Goal: Transaction & Acquisition: Obtain resource

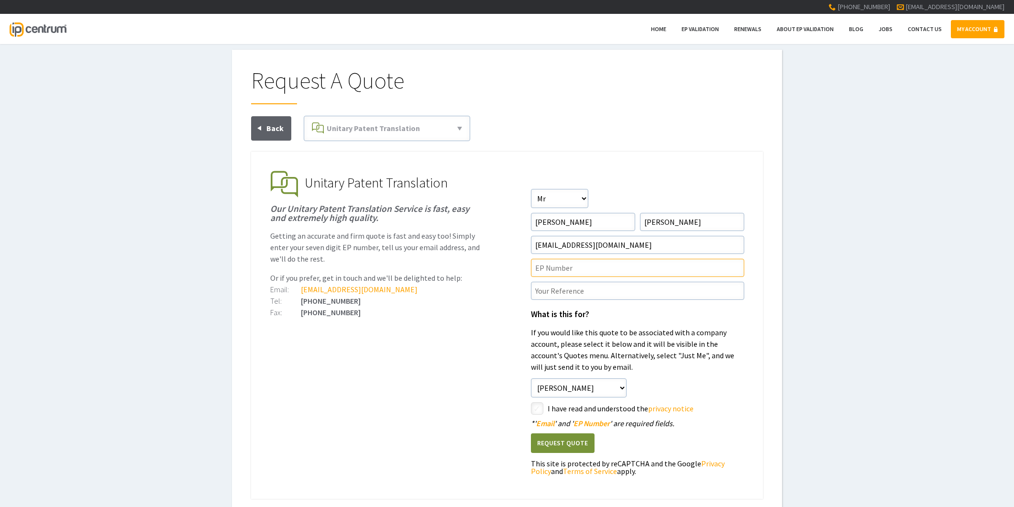
click at [544, 266] on input"] "text" at bounding box center [637, 268] width 213 height 18
paste input"] "4228253"
type input"] "EP4228253"
drag, startPoint x: 554, startPoint y: 289, endPoint x: 541, endPoint y: 292, distance: 13.3
click at [554, 289] on input"] "text" at bounding box center [637, 291] width 213 height 18
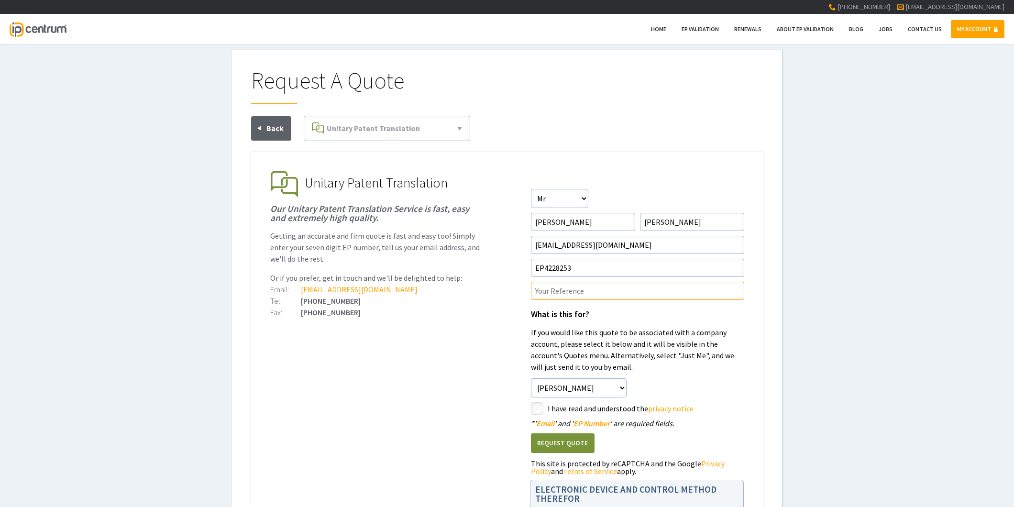
paste input"] "P45289UP1V"
type input"] "P45289UP1V/TOM"
click at [464, 344] on ul "EP Validation & Unitary Effect IP Centrum makes European Patent Validation and …" at bounding box center [507, 371] width 512 height 438
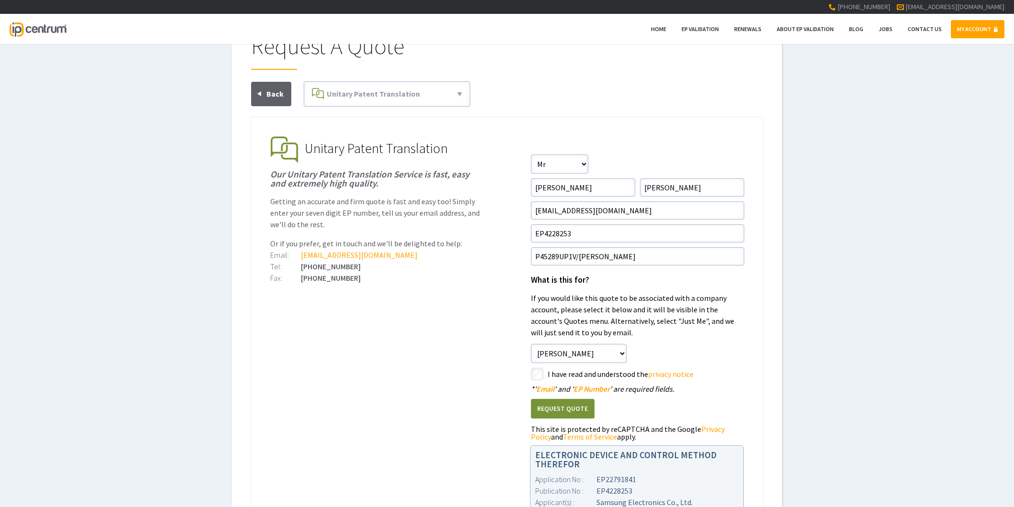
scroll to position [53, 0]
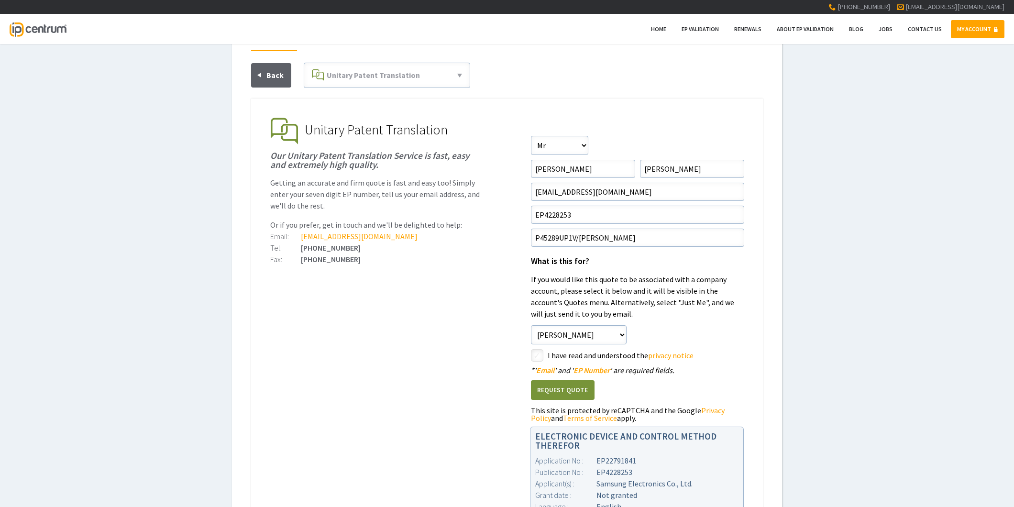
click at [541, 355] on input"] "checkbox" at bounding box center [538, 356] width 11 height 11
checkbox input"] "true"
click at [561, 393] on button "Request Quote" at bounding box center [563, 390] width 64 height 20
